Goal: Information Seeking & Learning: Learn about a topic

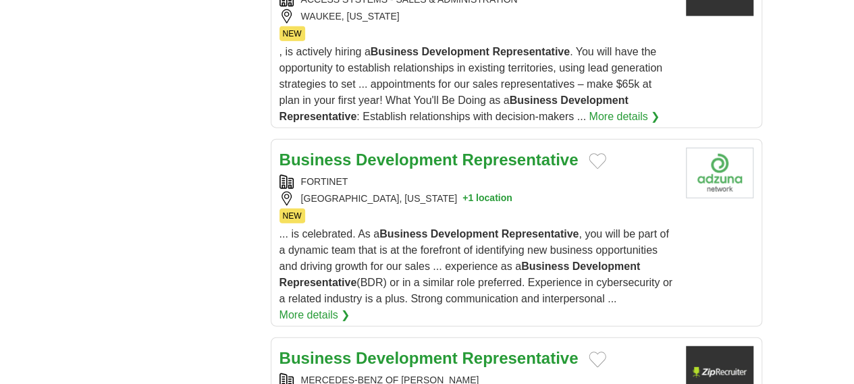
scroll to position [1603, 0]
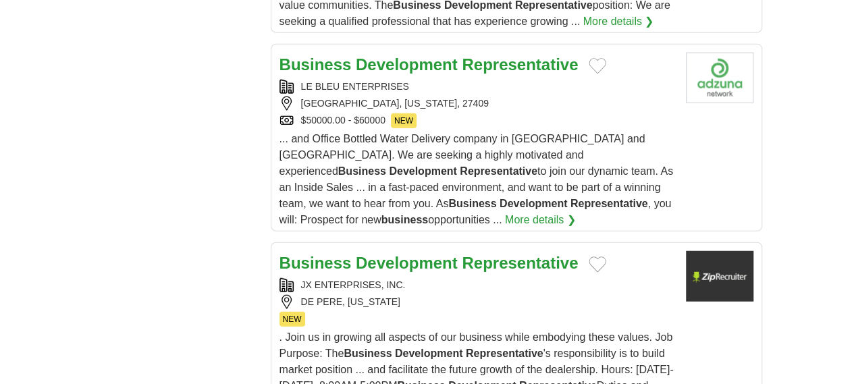
scroll to position [1765, 0]
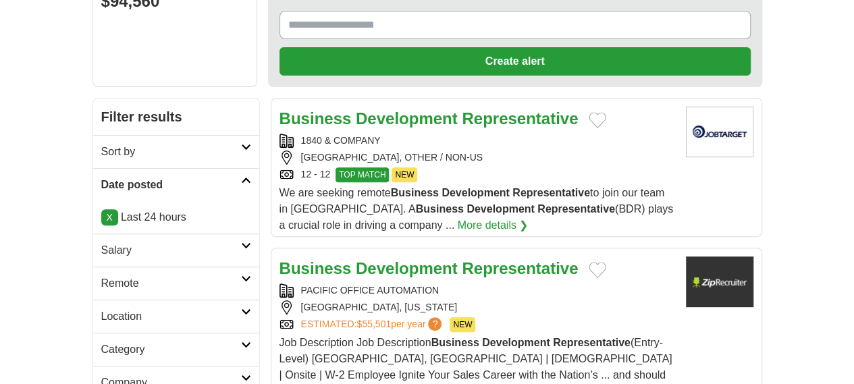
scroll to position [162, 0]
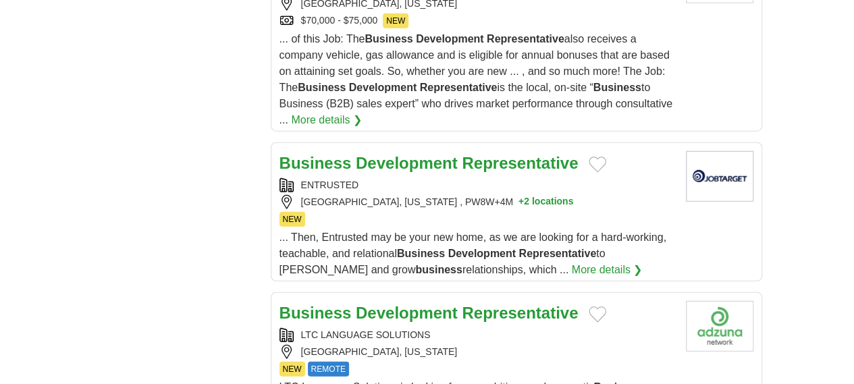
scroll to position [1648, 0]
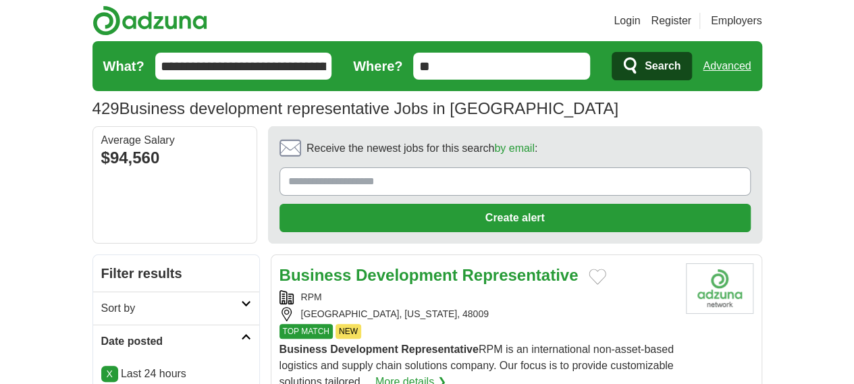
click at [471, 115] on div "429 Business development representative Jobs in US Average Salary: $94,560" at bounding box center [428, 109] width 670 height 24
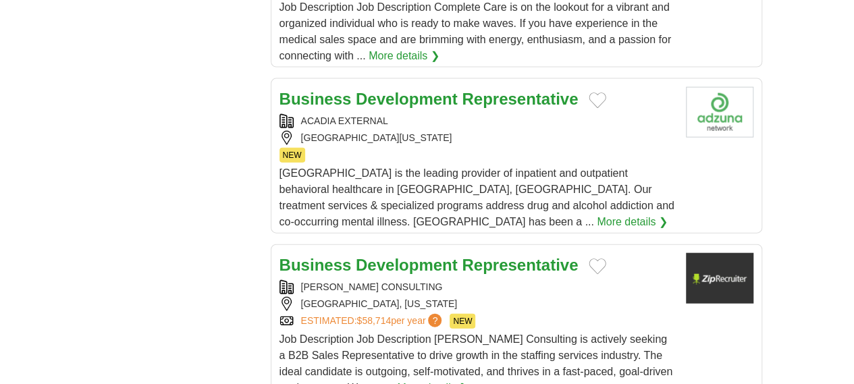
scroll to position [1625, 0]
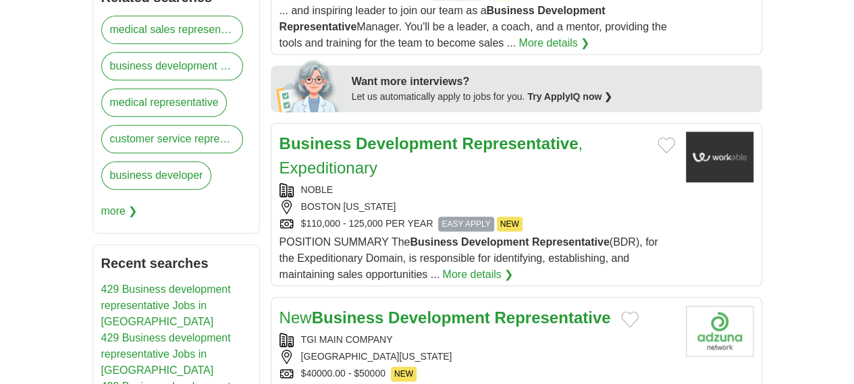
scroll to position [666, 0]
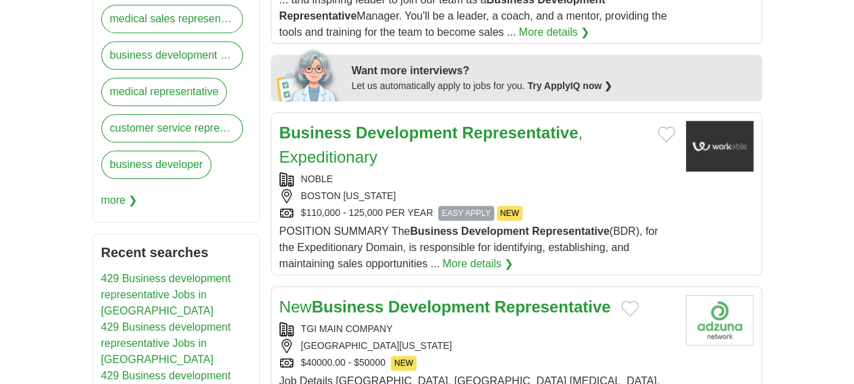
drag, startPoint x: 864, startPoint y: 30, endPoint x: 856, endPoint y: 142, distance: 111.7
drag, startPoint x: 423, startPoint y: 158, endPoint x: 388, endPoint y: 143, distance: 38.1
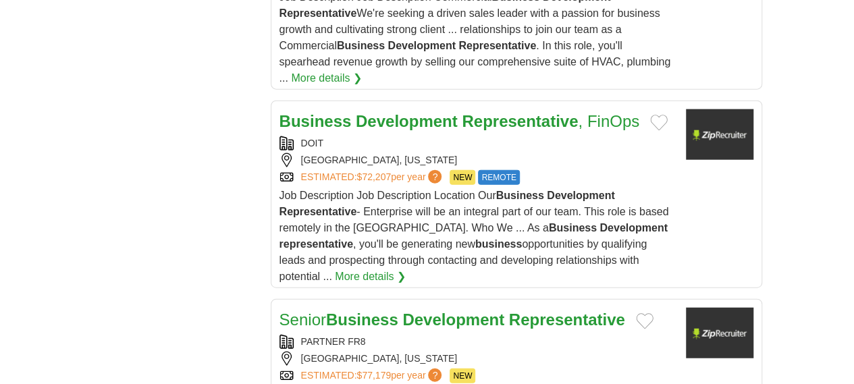
scroll to position [1519, 0]
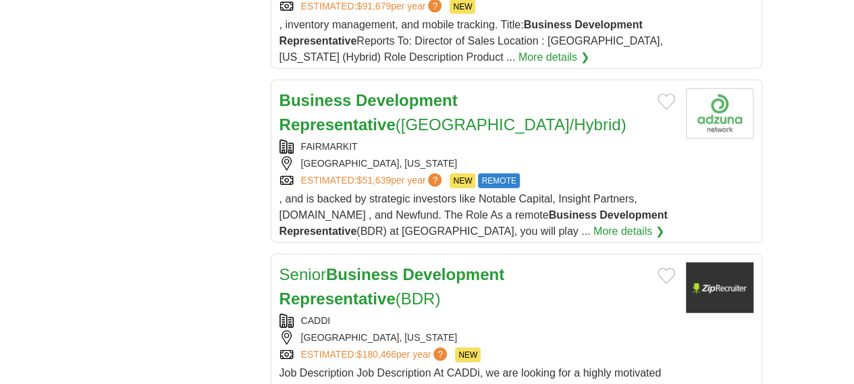
scroll to position [1553, 0]
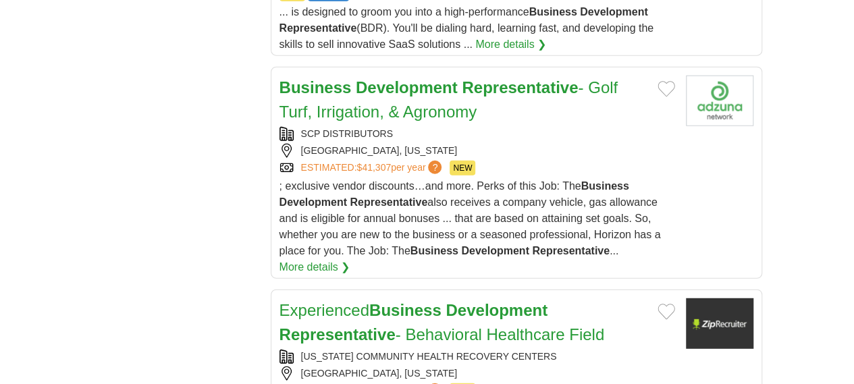
scroll to position [1730, 0]
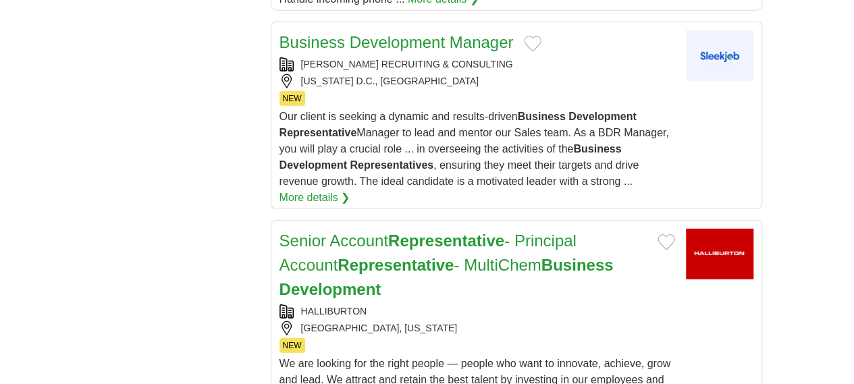
scroll to position [1837, 0]
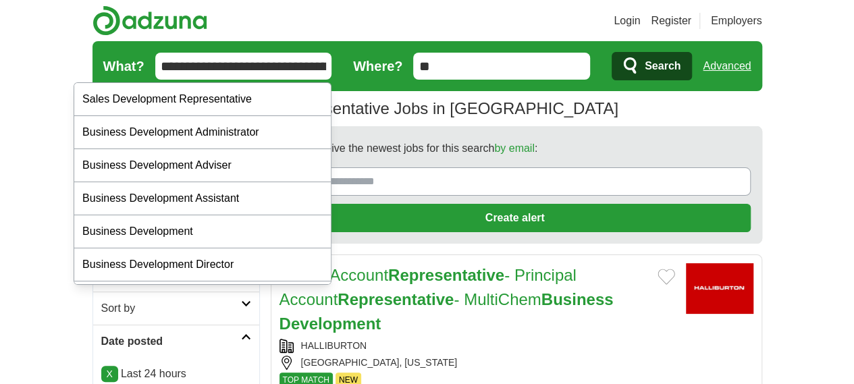
type input "**********"
click at [612, 52] on button "Search" at bounding box center [652, 66] width 80 height 28
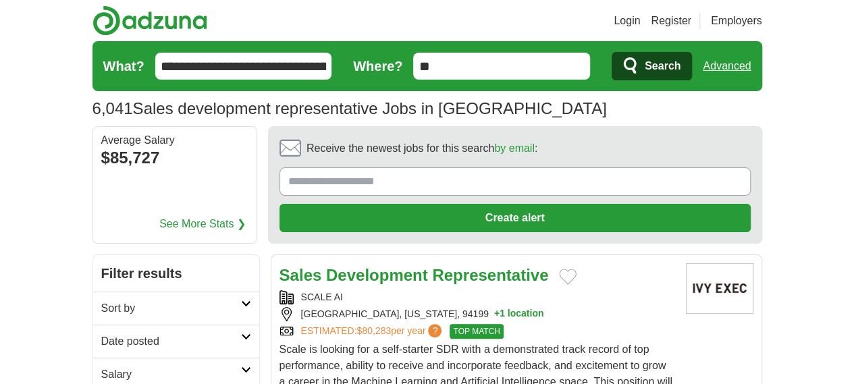
click at [101, 334] on h2 "Date posted" at bounding box center [171, 342] width 140 height 16
click at [101, 366] on link "Last 24 hours" at bounding box center [176, 374] width 150 height 16
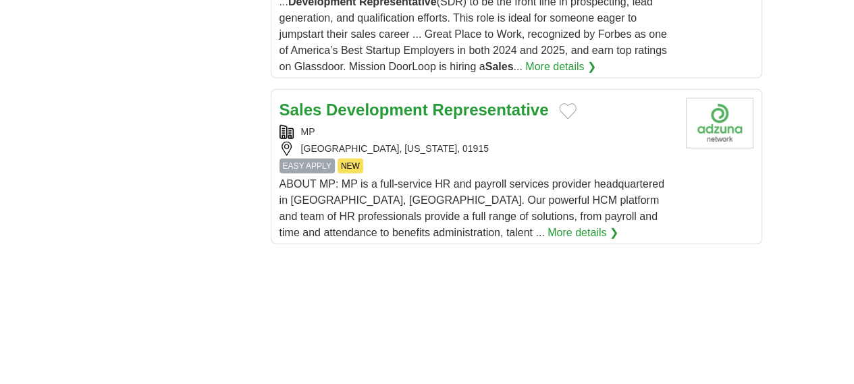
scroll to position [2046, 0]
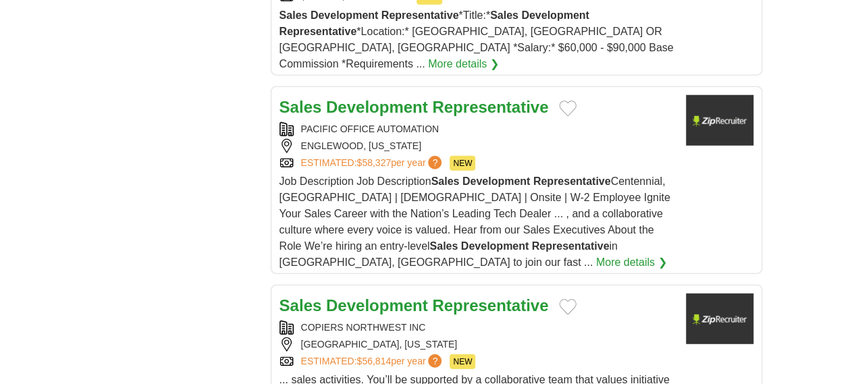
scroll to position [1707, 0]
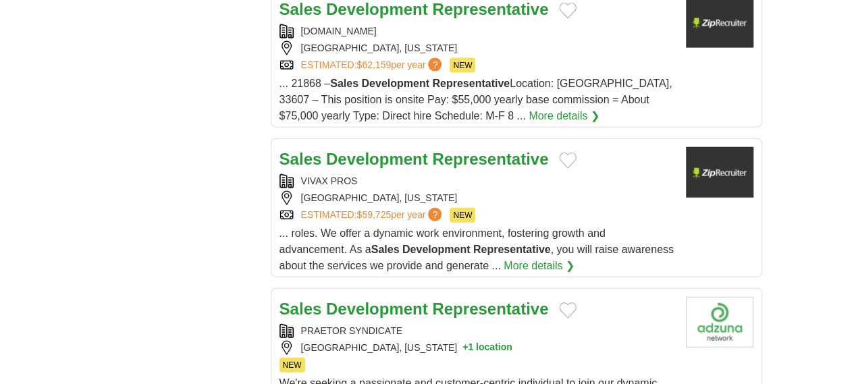
scroll to position [1564, 0]
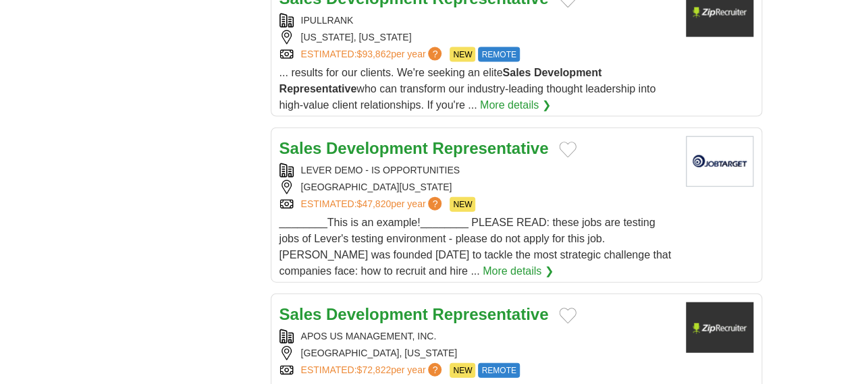
scroll to position [1536, 0]
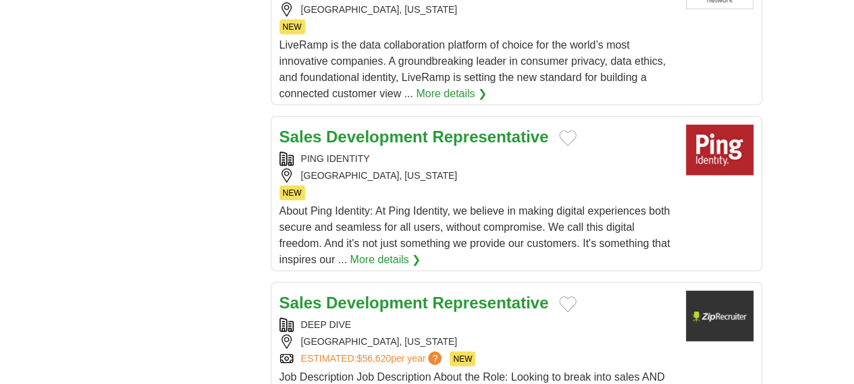
scroll to position [1594, 0]
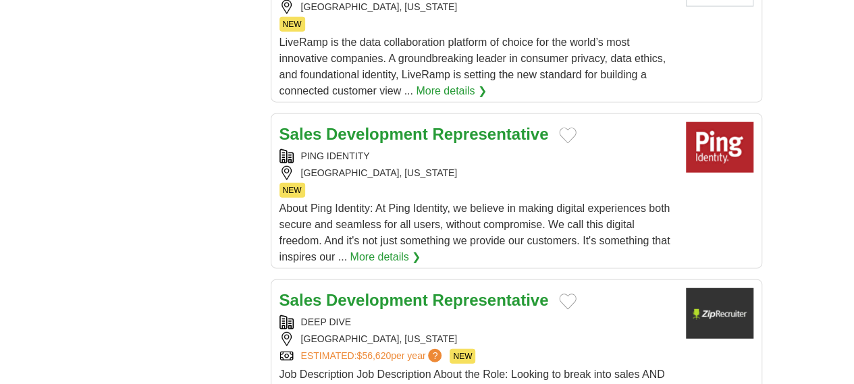
drag, startPoint x: 582, startPoint y: 315, endPoint x: 570, endPoint y: 307, distance: 15.0
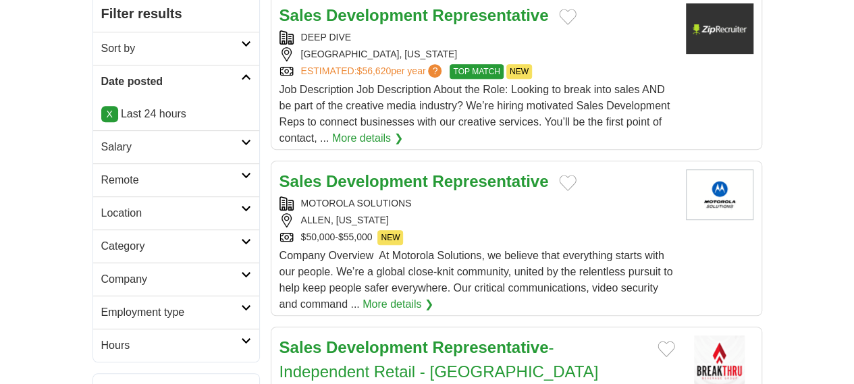
scroll to position [321, 0]
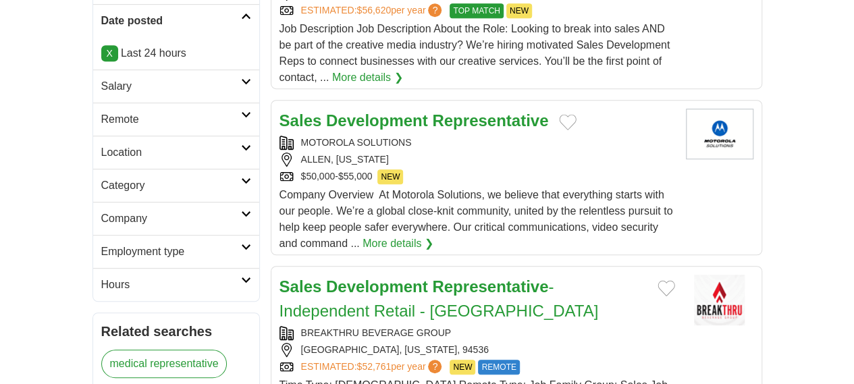
drag, startPoint x: 864, startPoint y: 47, endPoint x: 842, endPoint y: 99, distance: 56.9
